Goal: Entertainment & Leisure: Consume media (video, audio)

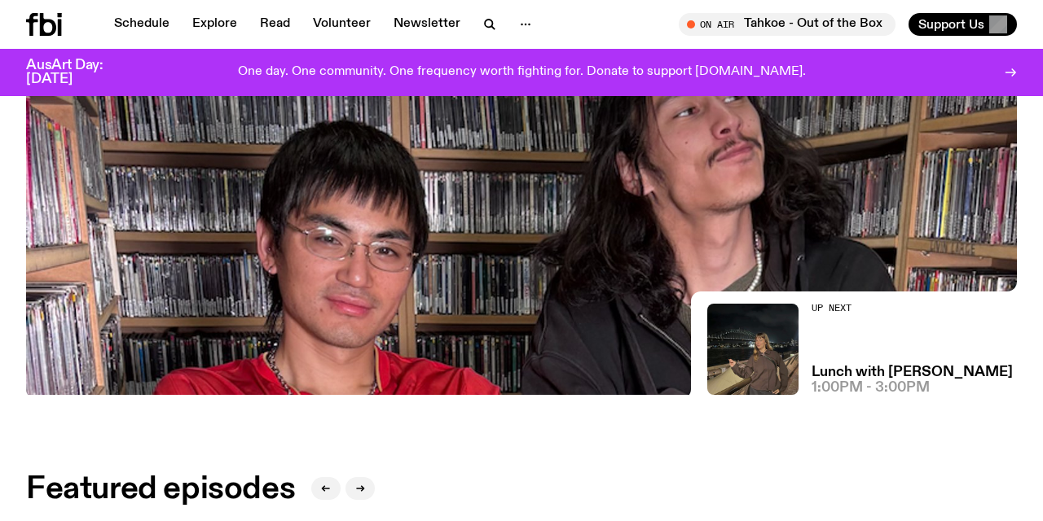
scroll to position [305, 0]
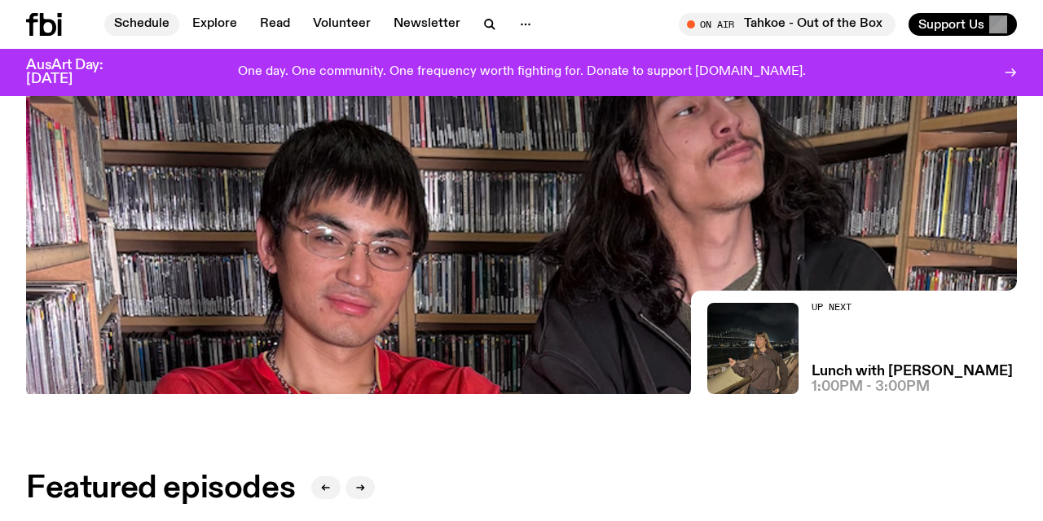
click at [131, 24] on link "Schedule" at bounding box center [141, 24] width 75 height 23
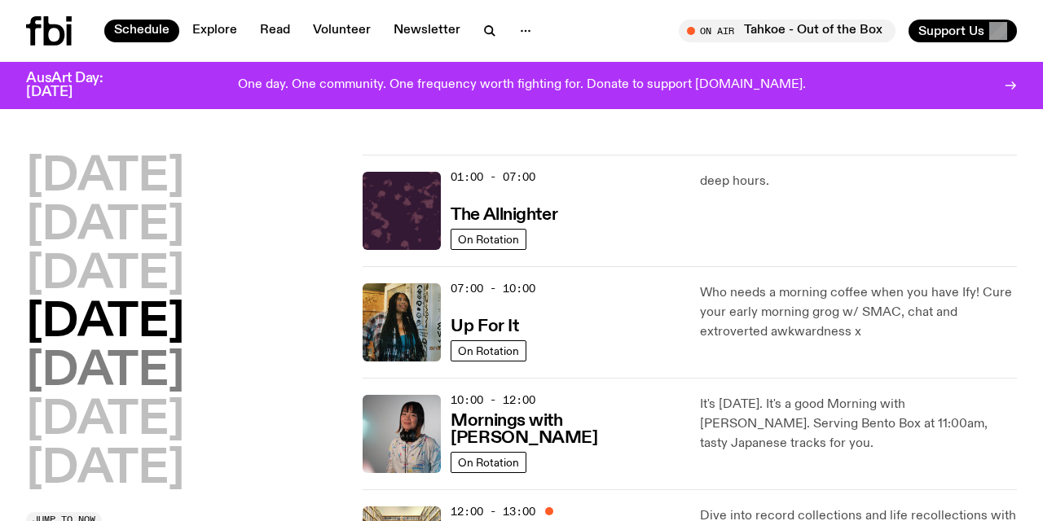
click at [136, 374] on h2 "[DATE]" at bounding box center [105, 372] width 158 height 46
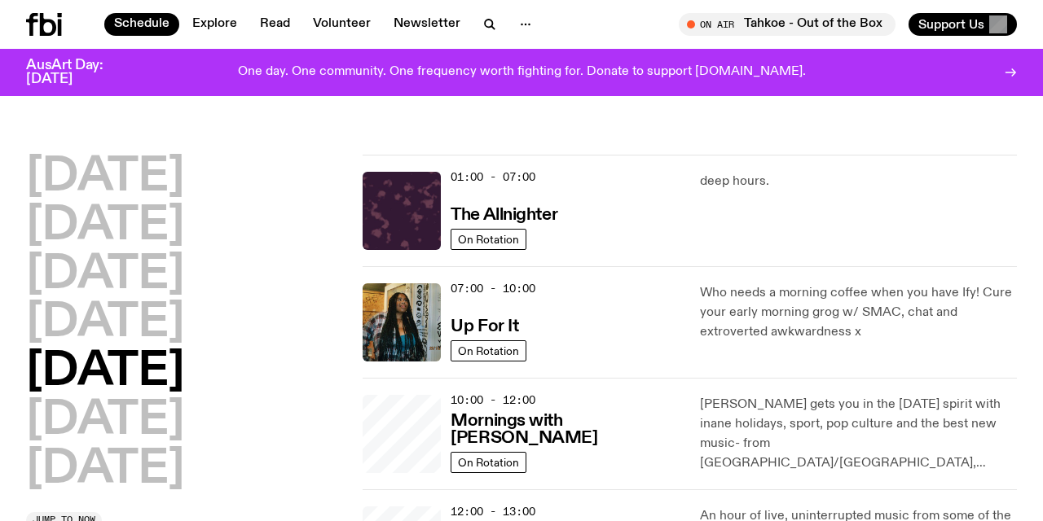
scroll to position [46, 0]
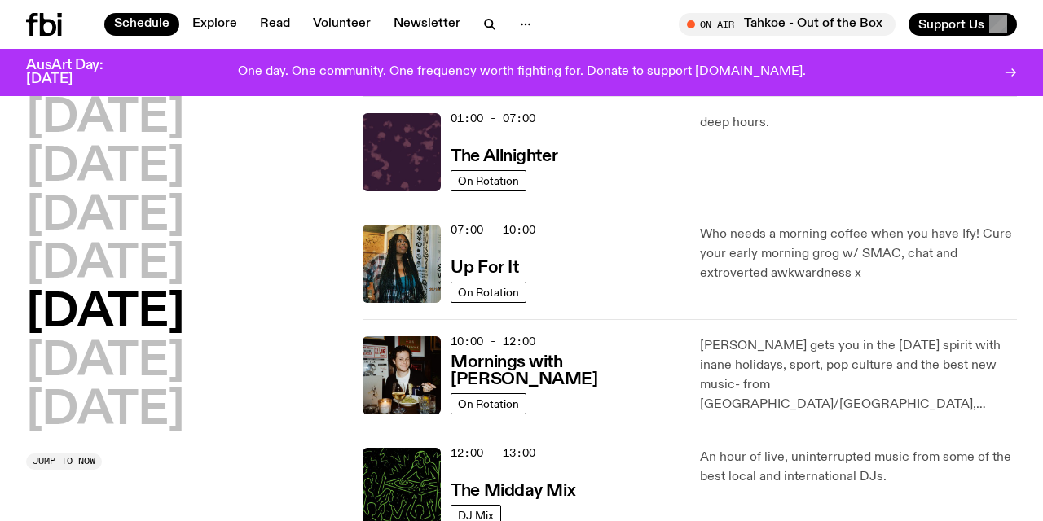
click at [277, 431] on div "[DATE] [DATE] [DATE] [DATE] [DATE] [DATE] [DATE] Jump to now" at bounding box center [184, 283] width 317 height 375
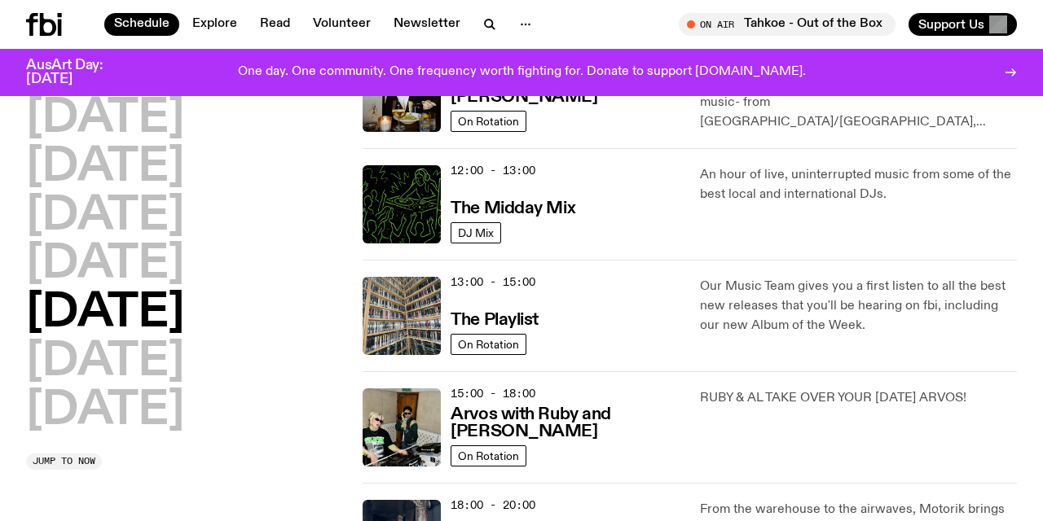
scroll to position [330, 0]
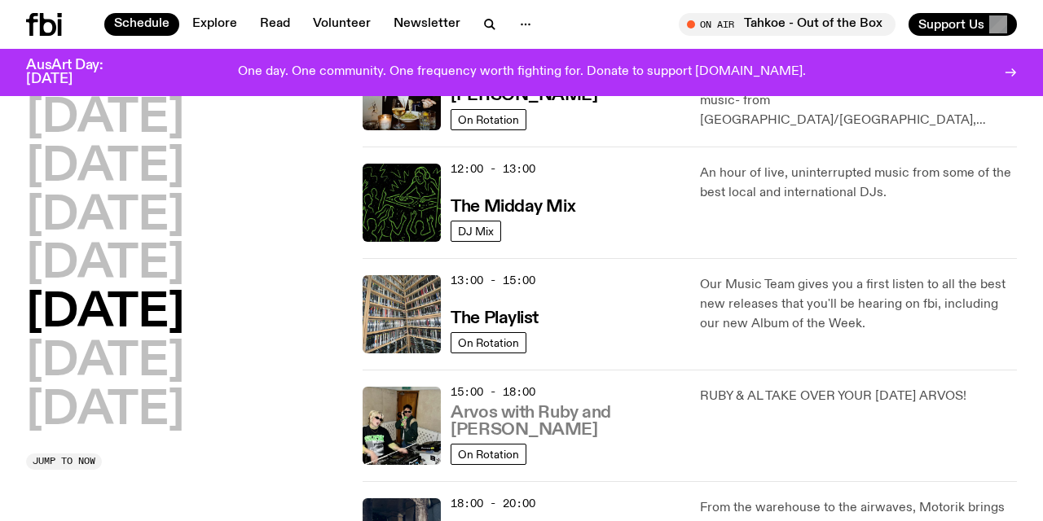
click at [530, 431] on h3 "Arvos with Ruby and [PERSON_NAME]" at bounding box center [564, 422] width 229 height 34
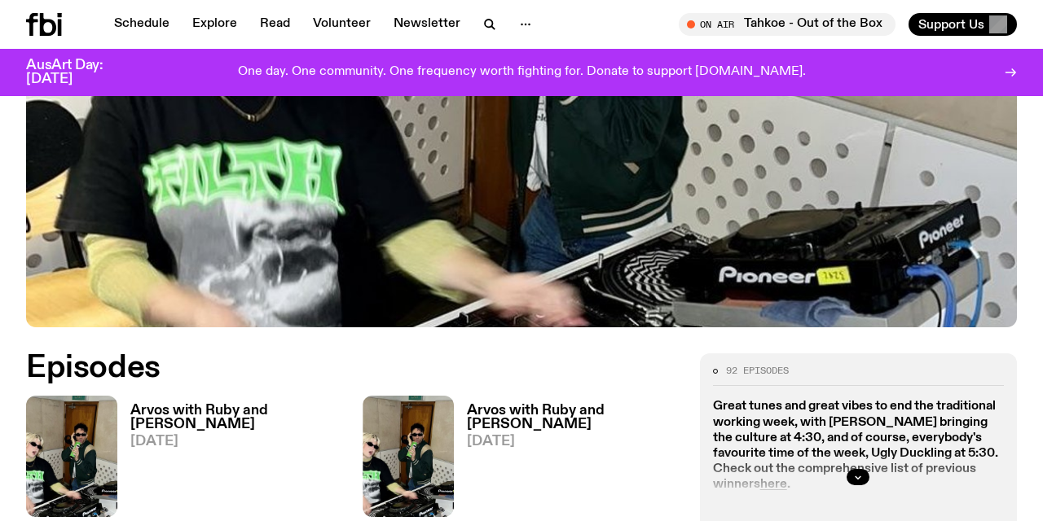
scroll to position [560, 0]
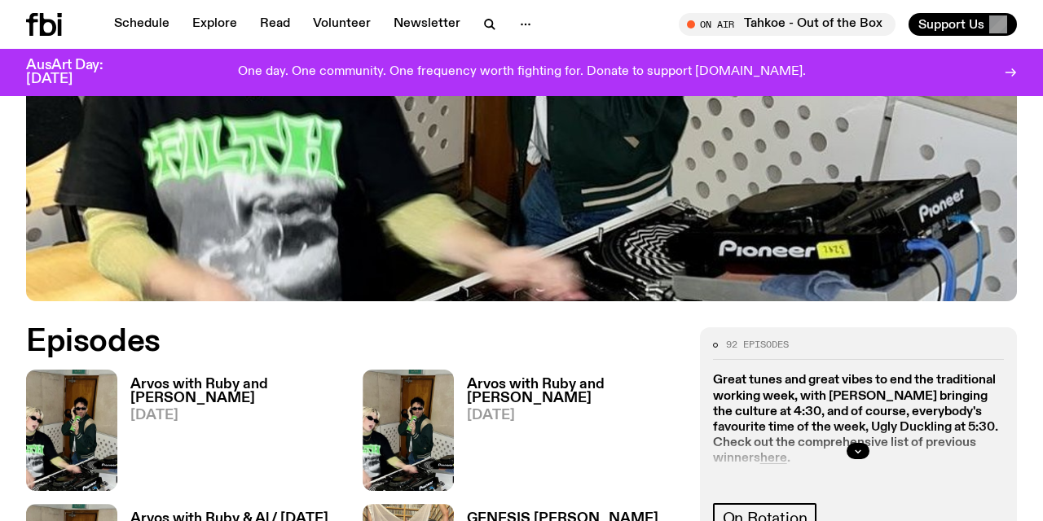
click at [195, 378] on h3 "Arvos with Ruby and [PERSON_NAME]" at bounding box center [236, 392] width 213 height 28
